Goal: Information Seeking & Learning: Check status

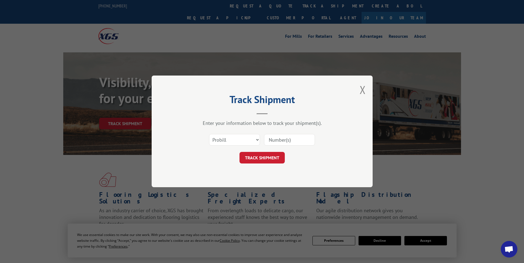
click at [256, 138] on select "Select category... Probill BOL PO" at bounding box center [234, 140] width 51 height 12
select select "bol"
click at [209, 134] on select "Select category... Probill BOL PO" at bounding box center [234, 140] width 51 height 12
paste input "CP-029607.A"
type input "CP-029607.A"
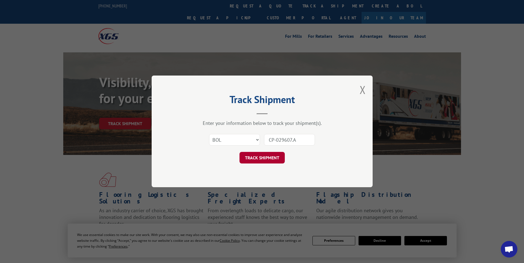
click at [261, 156] on button "TRACK SHIPMENT" at bounding box center [261, 158] width 45 height 12
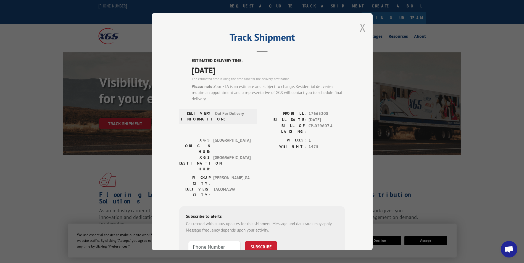
click at [361, 27] on button "Close modal" at bounding box center [363, 27] width 6 height 15
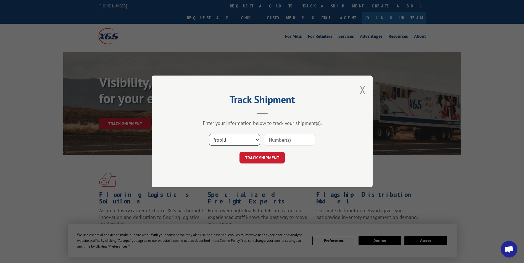
drag, startPoint x: 278, startPoint y: 139, endPoint x: 248, endPoint y: 138, distance: 29.8
click at [248, 138] on select "Select category... Probill BOL PO" at bounding box center [234, 140] width 51 height 12
select select "bol"
click at [209, 134] on select "Select category... Probill BOL PO" at bounding box center [234, 140] width 51 height 12
paste input "CP-029607.A"
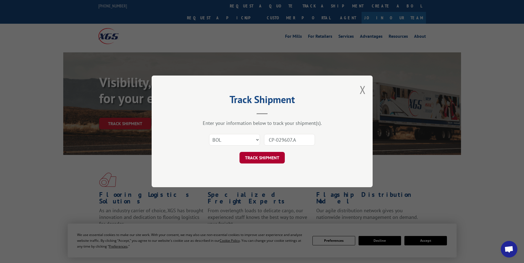
type input "CP-029607.A"
click at [266, 159] on button "TRACK SHIPMENT" at bounding box center [261, 158] width 45 height 12
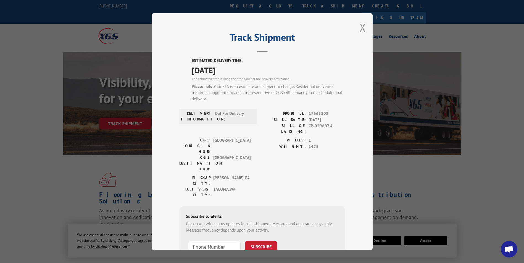
scroll to position [37, 0]
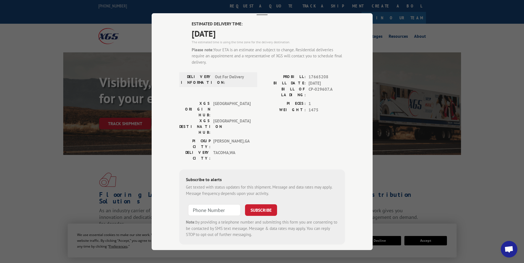
click at [449, 171] on div "Track Shipment ESTIMATED DELIVERY TIME: [DATE] The estimated time is using the …" at bounding box center [262, 131] width 524 height 263
click at [453, 30] on div "Track Shipment ESTIMATED DELIVERY TIME: [DATE] The estimated time is using the …" at bounding box center [262, 131] width 524 height 263
click at [124, 156] on div "Track Shipment ESTIMATED DELIVERY TIME: [DATE] The estimated time is using the …" at bounding box center [262, 131] width 524 height 263
click at [259, 14] on hr at bounding box center [262, 14] width 11 height 1
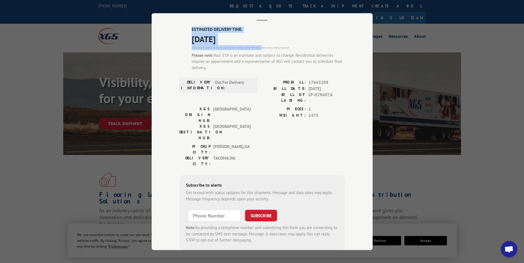
drag, startPoint x: 259, startPoint y: 14, endPoint x: 258, endPoint y: 46, distance: 31.8
click at [258, 46] on div "Track Shipment ESTIMATED DELIVERY TIME: [DATE] The estimated time is using the …" at bounding box center [262, 131] width 221 height 237
click at [492, 85] on div "Track Shipment ESTIMATED DELIVERY TIME: [DATE] The estimated time is using the …" at bounding box center [262, 131] width 524 height 263
click at [40, 31] on div "Track Shipment ESTIMATED DELIVERY TIME: [DATE] The estimated time is using the …" at bounding box center [262, 131] width 524 height 263
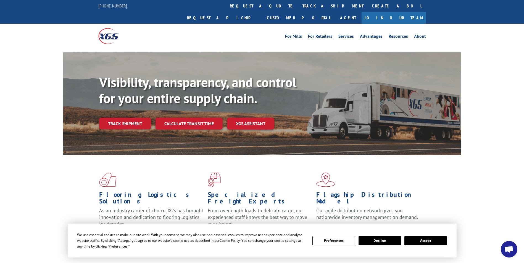
click at [424, 242] on button "Accept" at bounding box center [425, 240] width 43 height 9
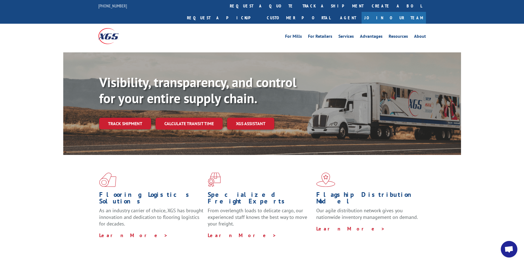
click at [128, 118] on link "Track shipment" at bounding box center [125, 124] width 52 height 12
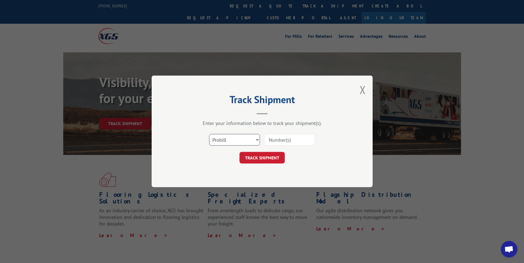
click at [254, 140] on select "Select category... Probill BOL PO" at bounding box center [234, 140] width 51 height 12
select select "bol"
click at [209, 134] on select "Select category... Probill BOL PO" at bounding box center [234, 140] width 51 height 12
paste input "CP-029607.A"
type input "CP-029607.A"
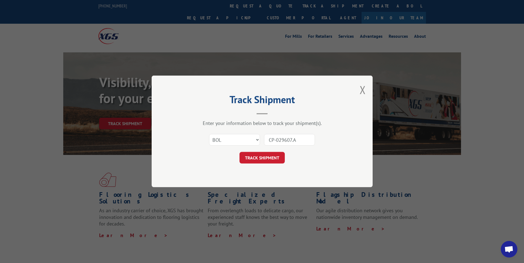
click at [273, 165] on div "Track Shipment Enter your information below to track your shipment(s). Select c…" at bounding box center [262, 132] width 221 height 112
click at [273, 161] on button "TRACK SHIPMENT" at bounding box center [261, 158] width 45 height 12
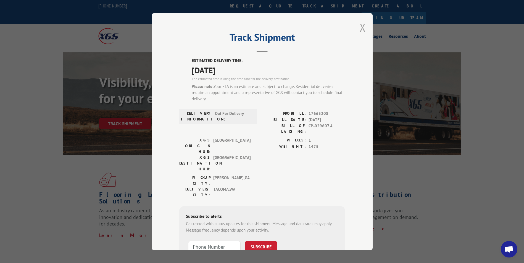
click at [362, 28] on button "Close modal" at bounding box center [363, 27] width 6 height 15
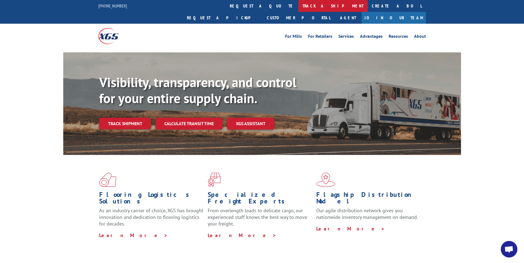
click at [298, 7] on link "track a shipment" at bounding box center [332, 6] width 69 height 12
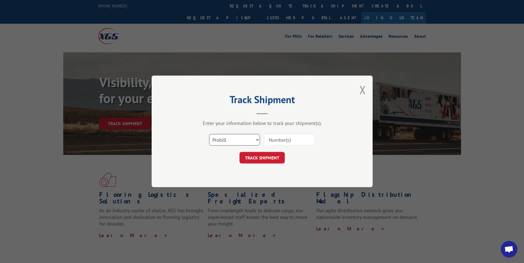
click at [249, 138] on select "Select category... Probill BOL PO" at bounding box center [234, 140] width 51 height 12
select select "bol"
click at [209, 134] on select "Select category... Probill BOL PO" at bounding box center [234, 140] width 51 height 12
paste input "CP-029607.A"
type input "CP-029607.A"
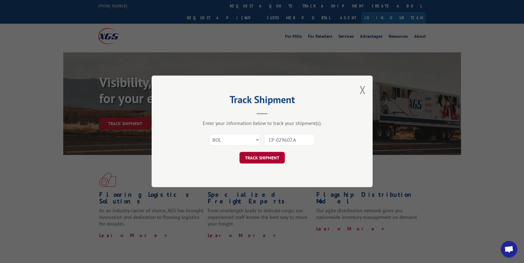
click at [265, 159] on button "TRACK SHIPMENT" at bounding box center [261, 158] width 45 height 12
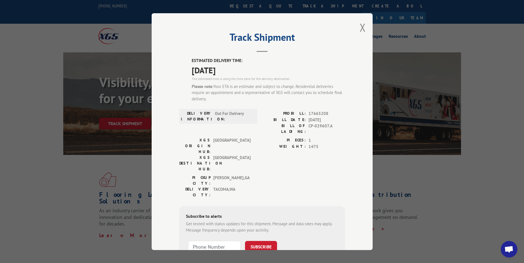
click at [361, 107] on div "Track Shipment ESTIMATED DELIVERY TIME: [DATE] The estimated time is using the …" at bounding box center [262, 131] width 221 height 237
click at [439, 33] on div "Track Shipment ESTIMATED DELIVERY TIME: [DATE] The estimated time is using the …" at bounding box center [262, 131] width 524 height 263
click at [360, 27] on button "Close modal" at bounding box center [363, 27] width 6 height 15
